Goal: Task Accomplishment & Management: Use online tool/utility

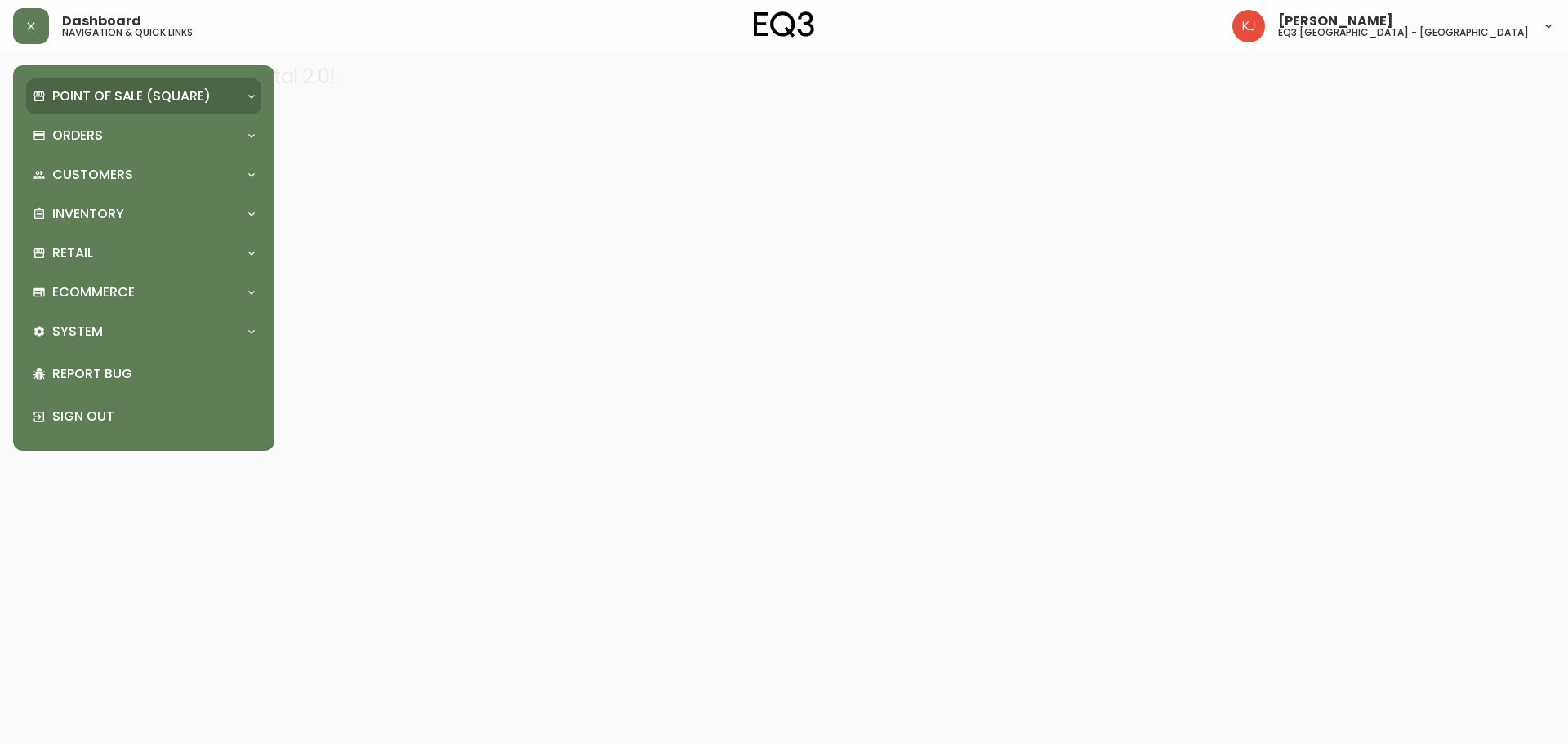
click at [123, 93] on p "Point of Sale (Square)" at bounding box center [132, 96] width 158 height 18
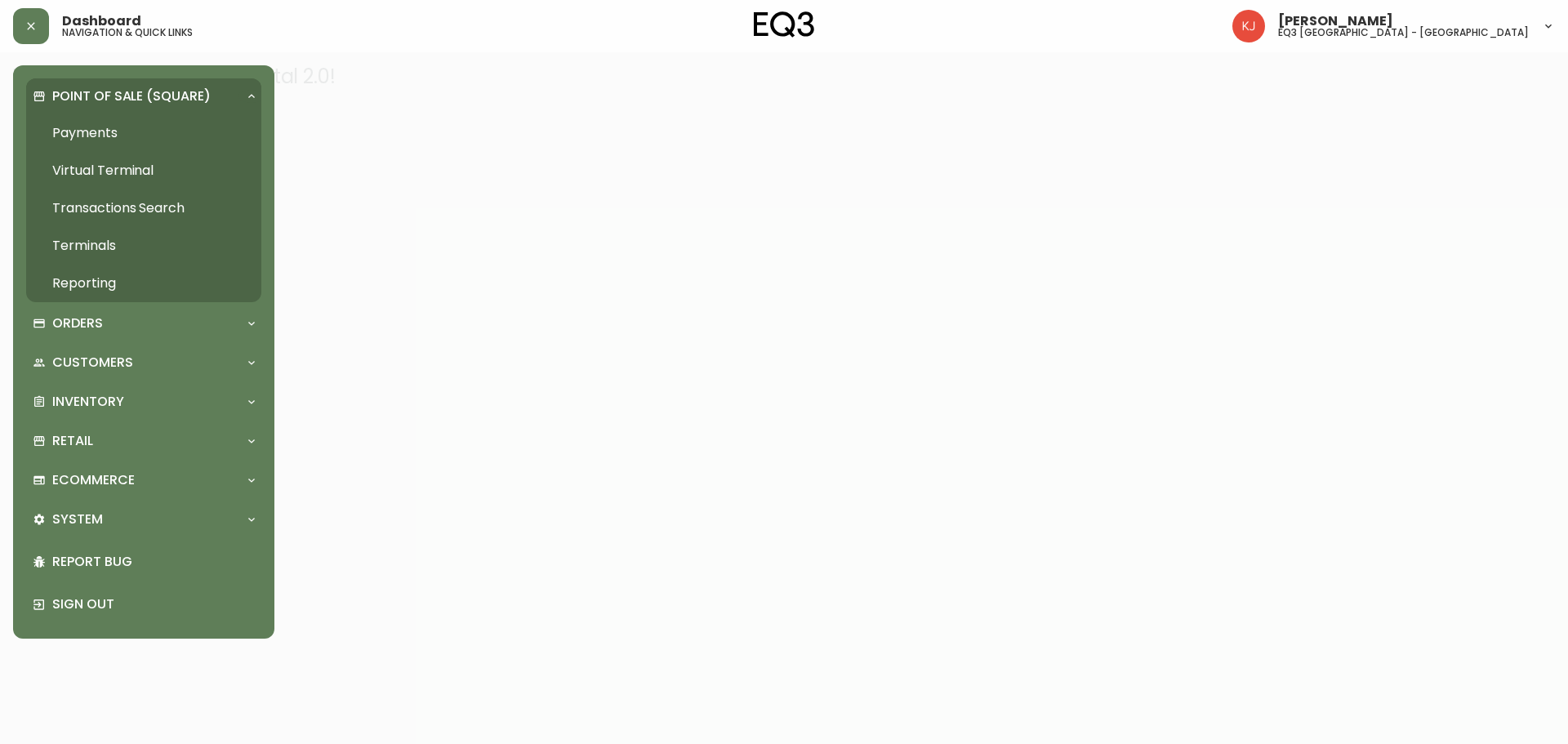
click at [123, 90] on p "Point of Sale (Square)" at bounding box center [132, 96] width 158 height 18
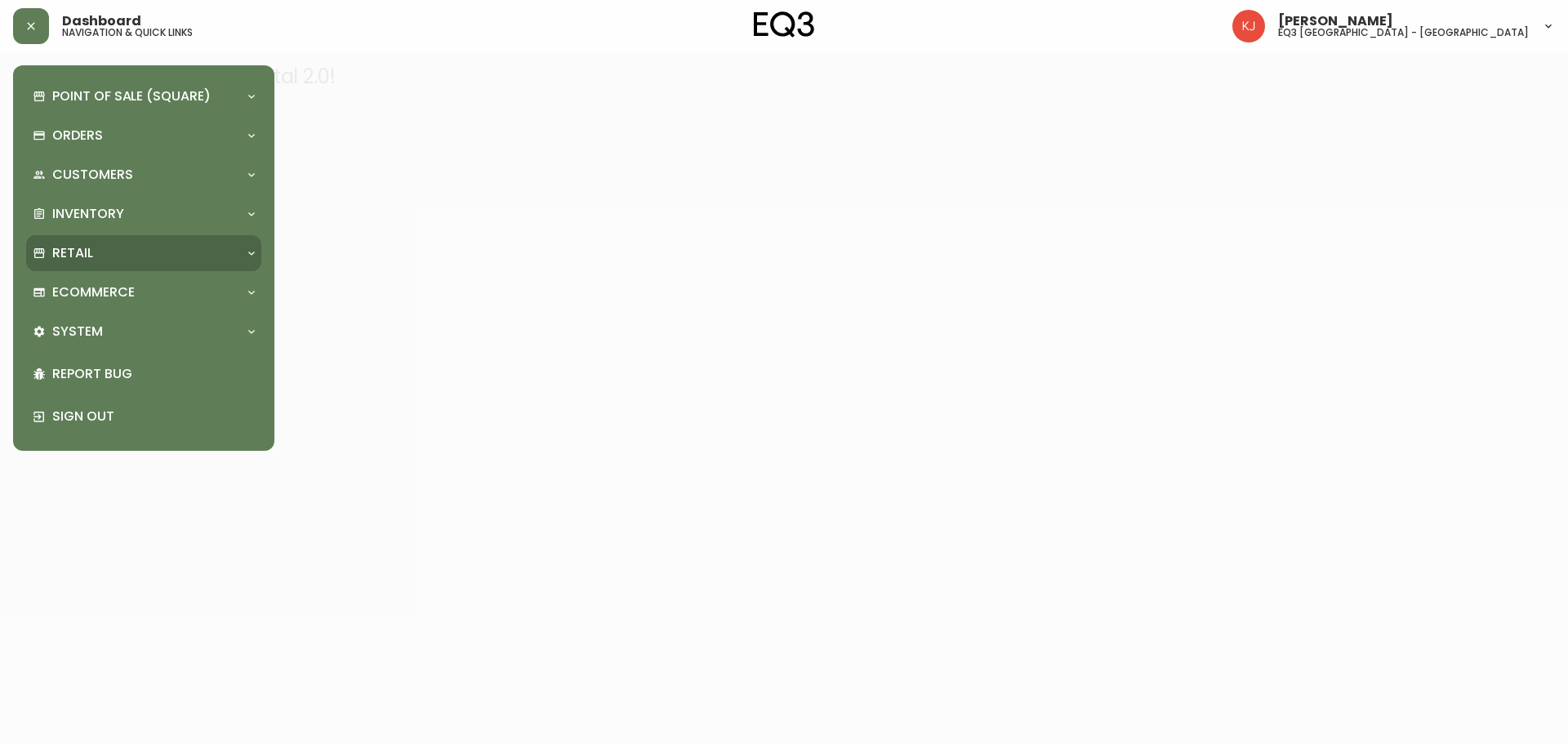
click at [157, 261] on div "Retail" at bounding box center [135, 253] width 206 height 18
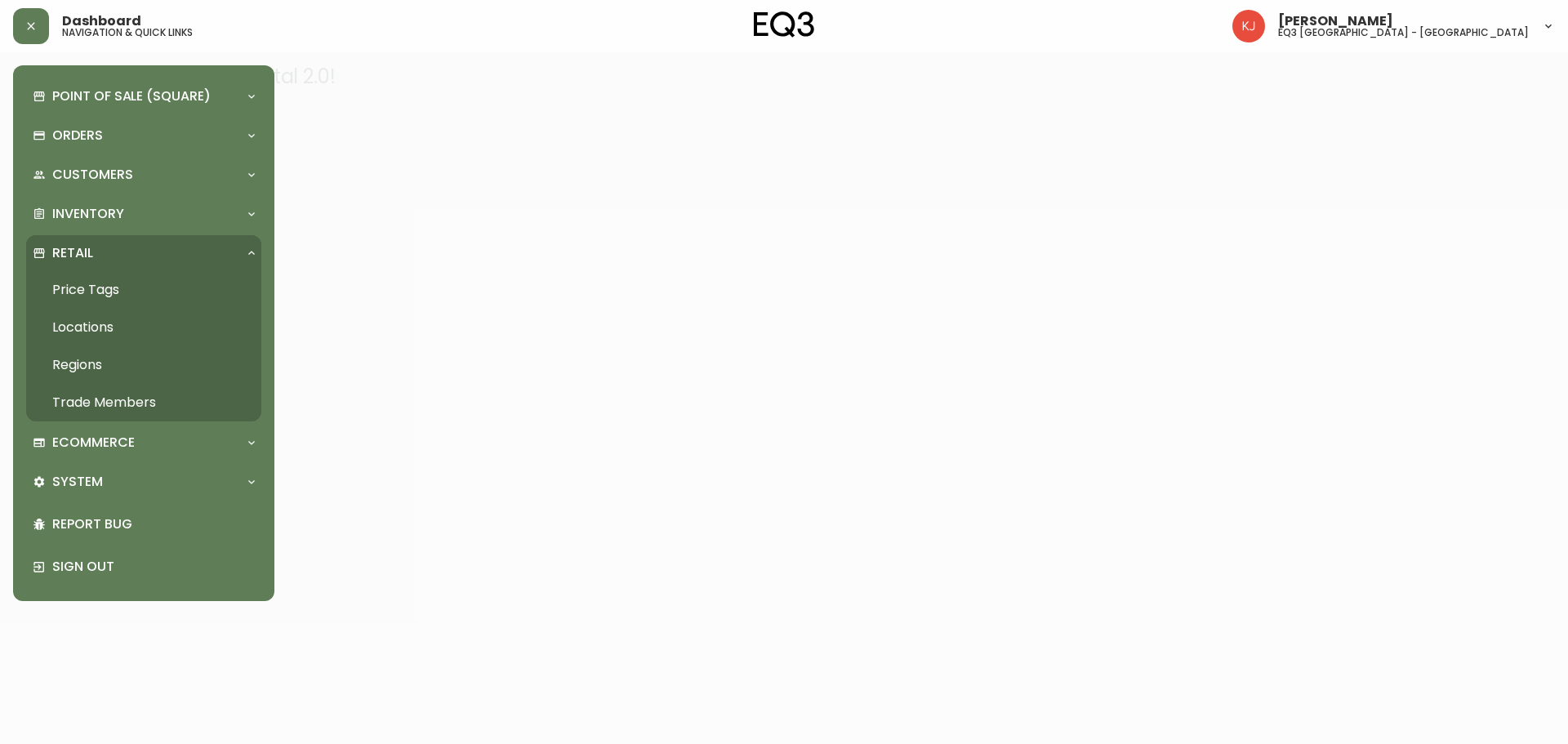
click at [158, 255] on div "Retail" at bounding box center [135, 253] width 206 height 18
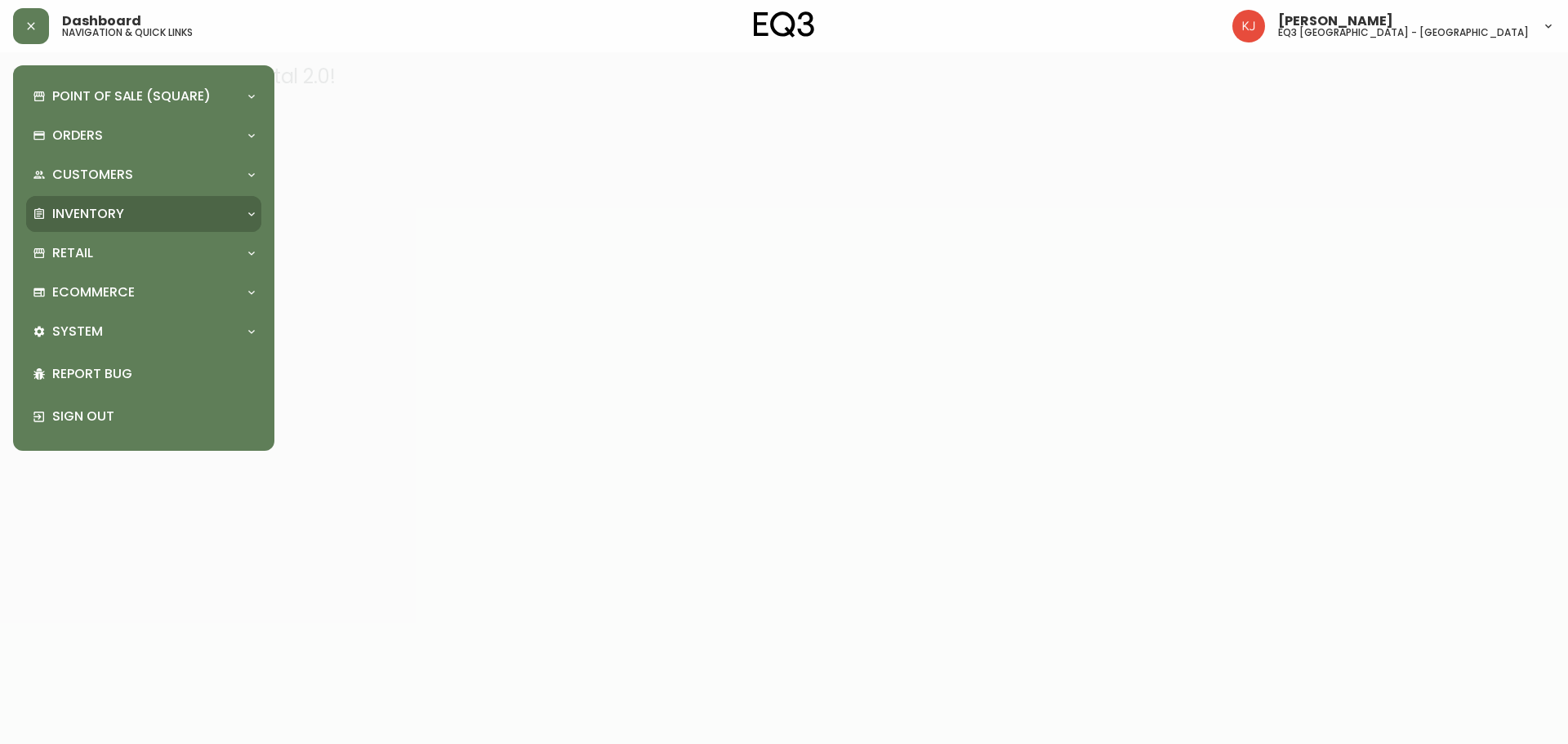
click at [153, 213] on div "Inventory" at bounding box center [135, 214] width 206 height 18
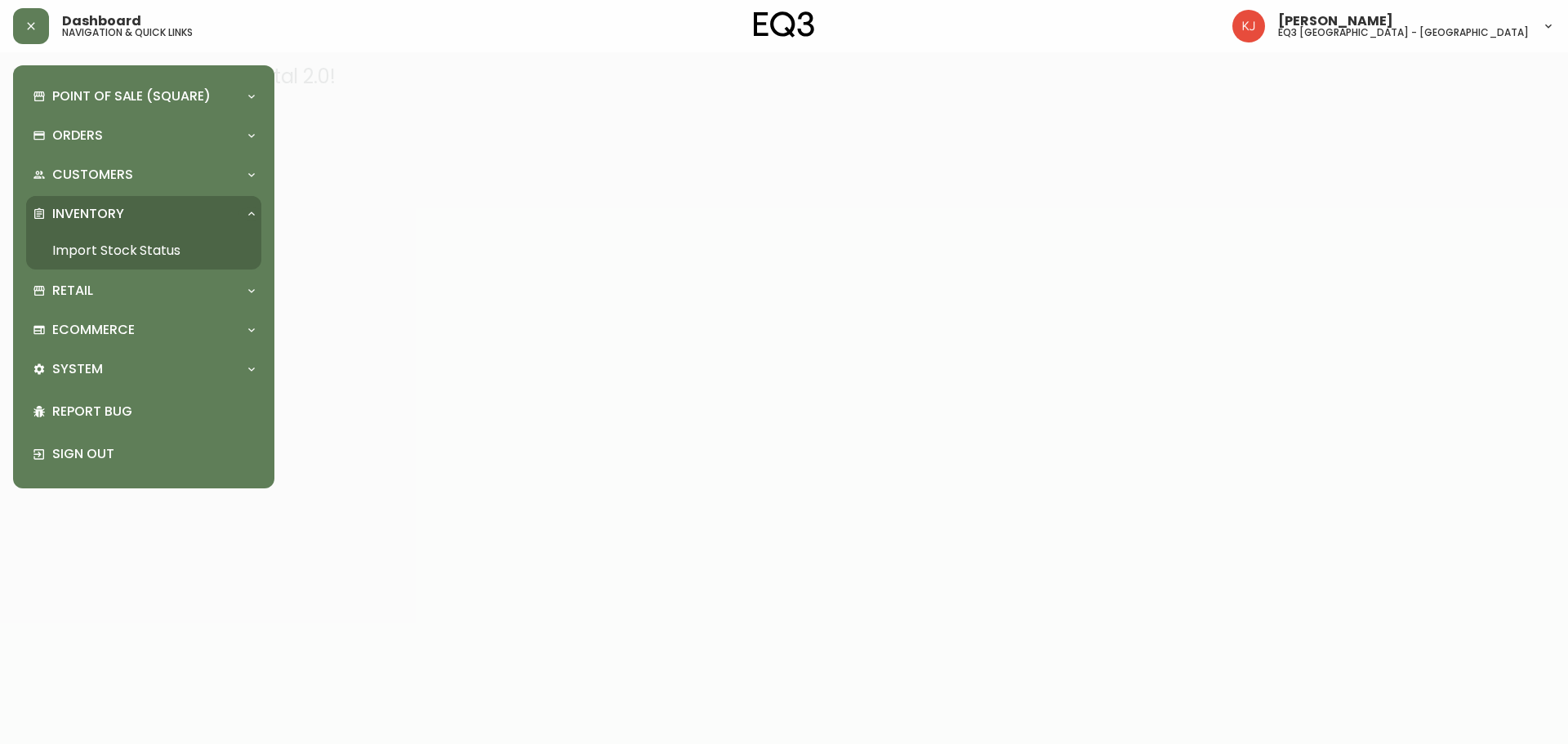
click at [132, 247] on link "Import Stock Status" at bounding box center [143, 251] width 235 height 37
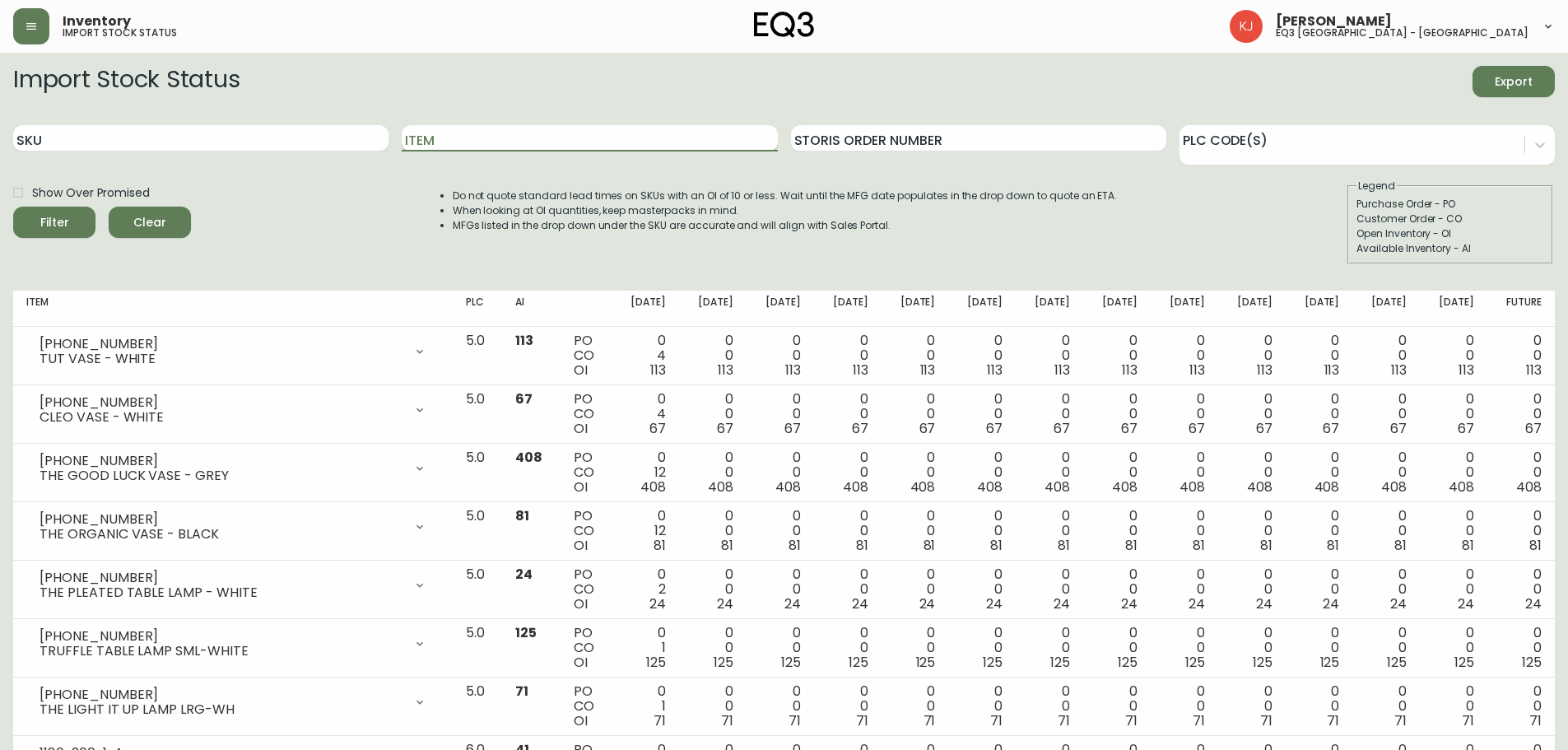
click at [448, 136] on input "Item" at bounding box center [590, 137] width 375 height 26
type input "BOXY"
click at [13, 206] on button "Filter" at bounding box center [55, 222] width 83 height 31
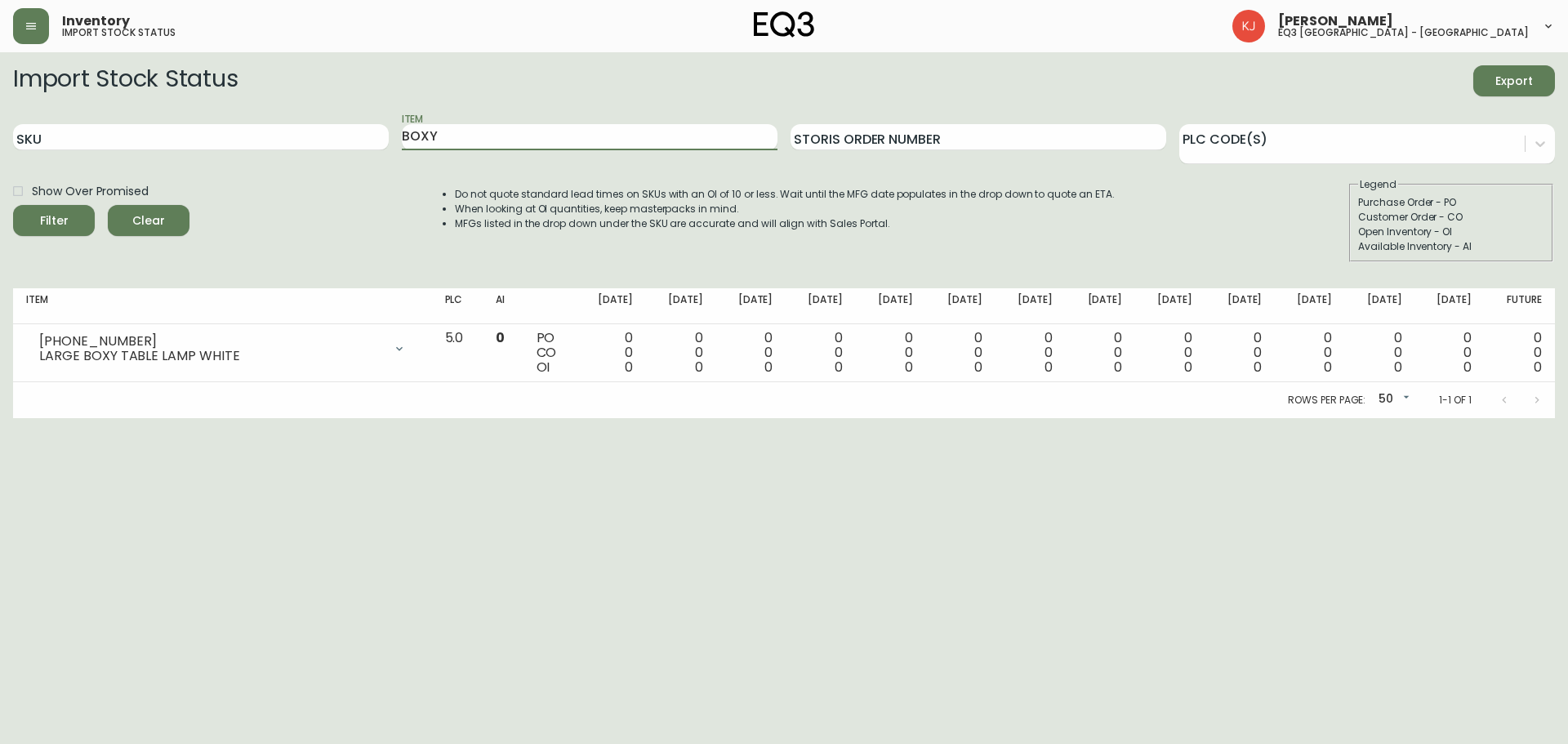
drag, startPoint x: 449, startPoint y: 132, endPoint x: 399, endPoint y: 146, distance: 51.9
click at [399, 146] on div "SKU Item BOXY Storis Order Number PLC Code(s)" at bounding box center [784, 138] width 1542 height 53
